Goal: Navigation & Orientation: Find specific page/section

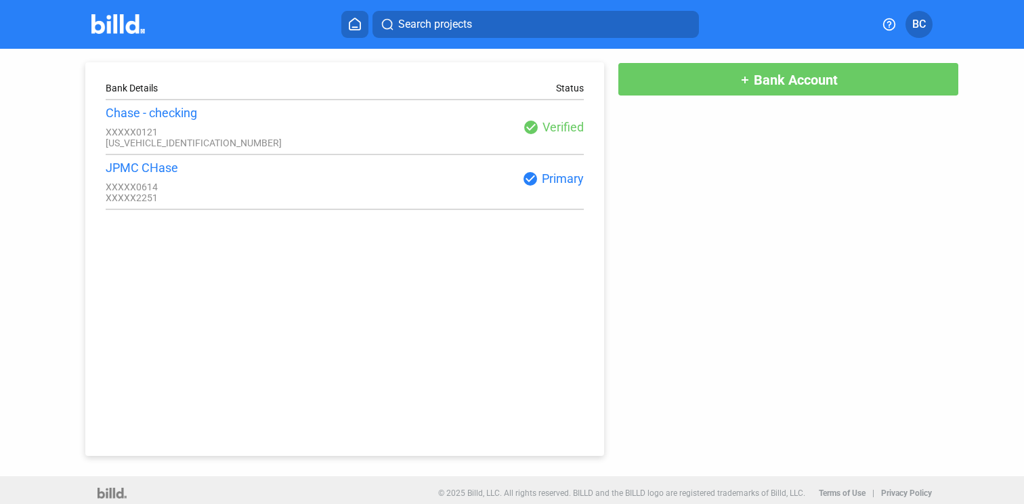
click at [351, 28] on icon at bounding box center [355, 24] width 14 height 13
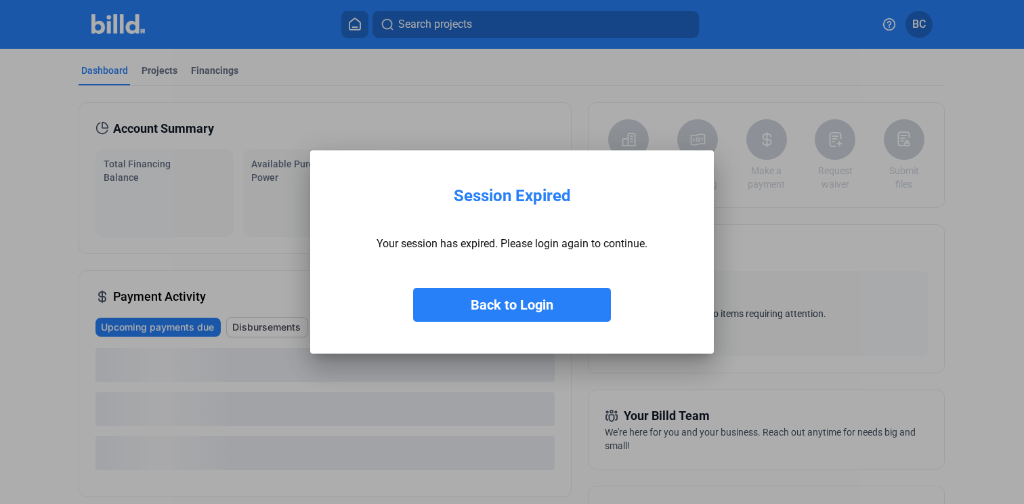
click at [527, 307] on button "Back to Login" at bounding box center [512, 305] width 198 height 34
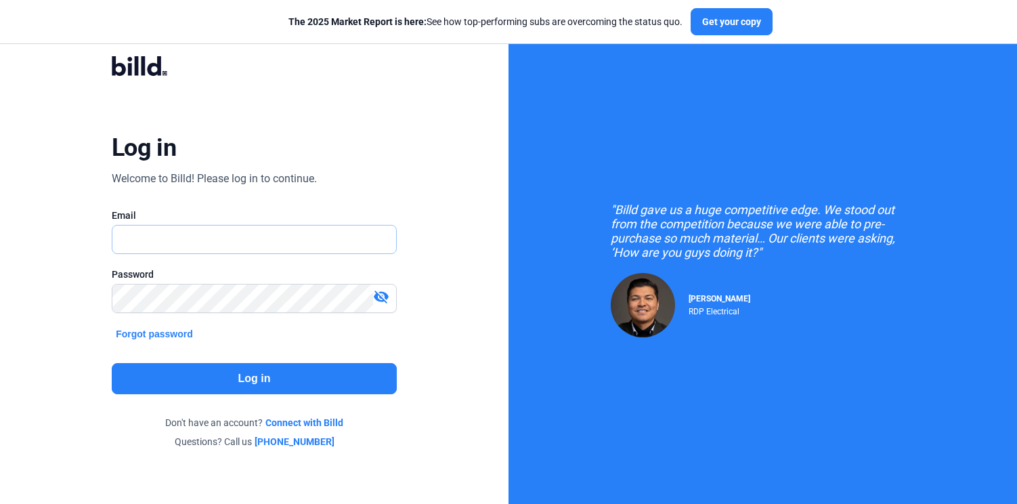
type input "[EMAIL_ADDRESS][DOMAIN_NAME]"
click at [269, 372] on button "Log in" at bounding box center [254, 378] width 285 height 31
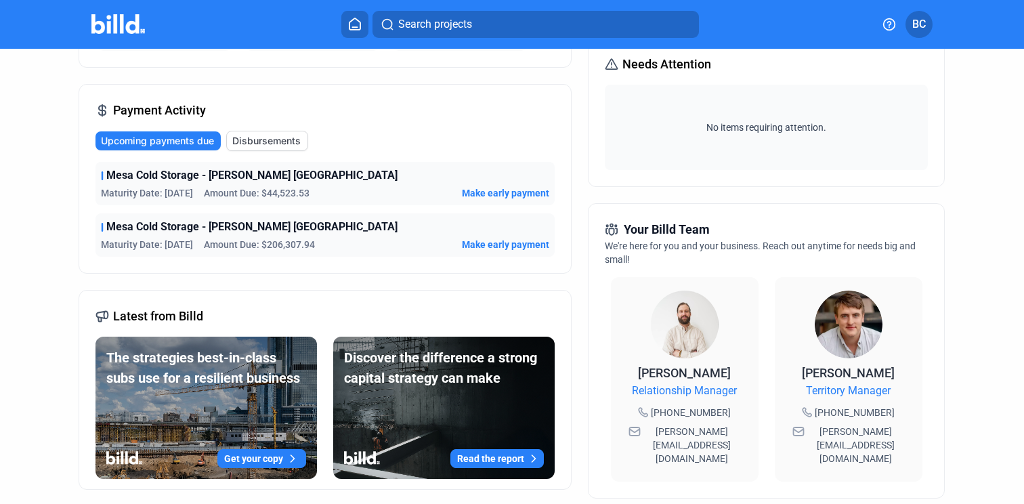
scroll to position [181, 0]
